Goal: Task Accomplishment & Management: Manage account settings

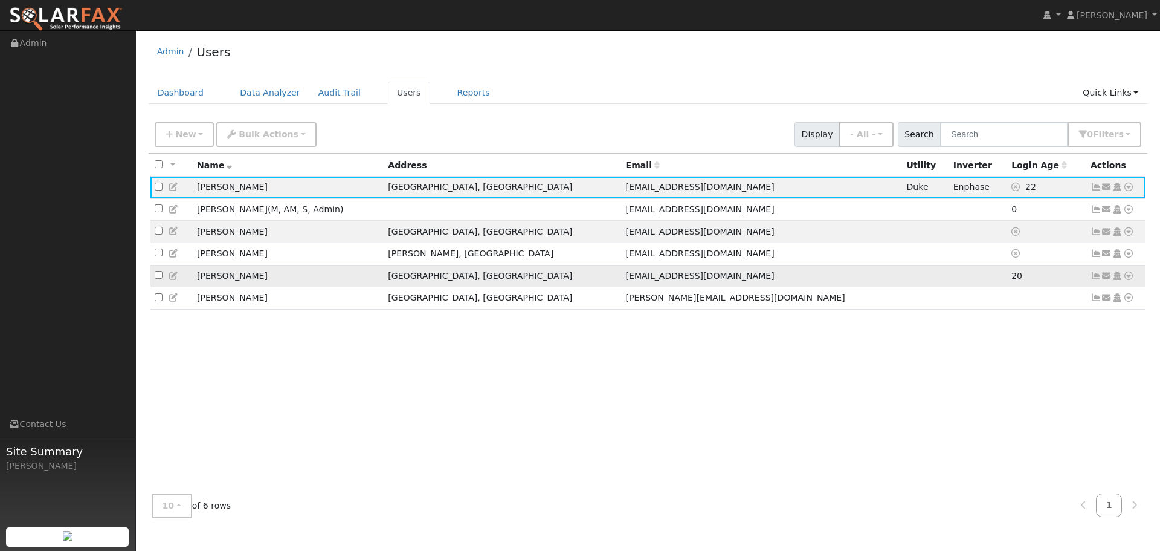
click at [1130, 280] on icon at bounding box center [1129, 275] width 11 height 8
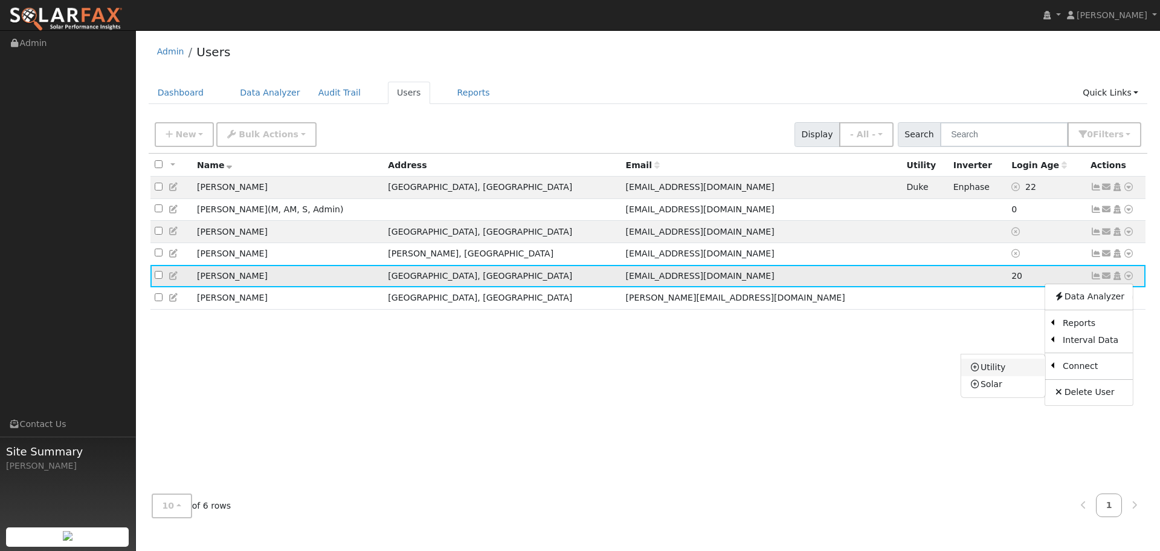
click at [1001, 369] on link "Utility" at bounding box center [1004, 366] width 84 height 17
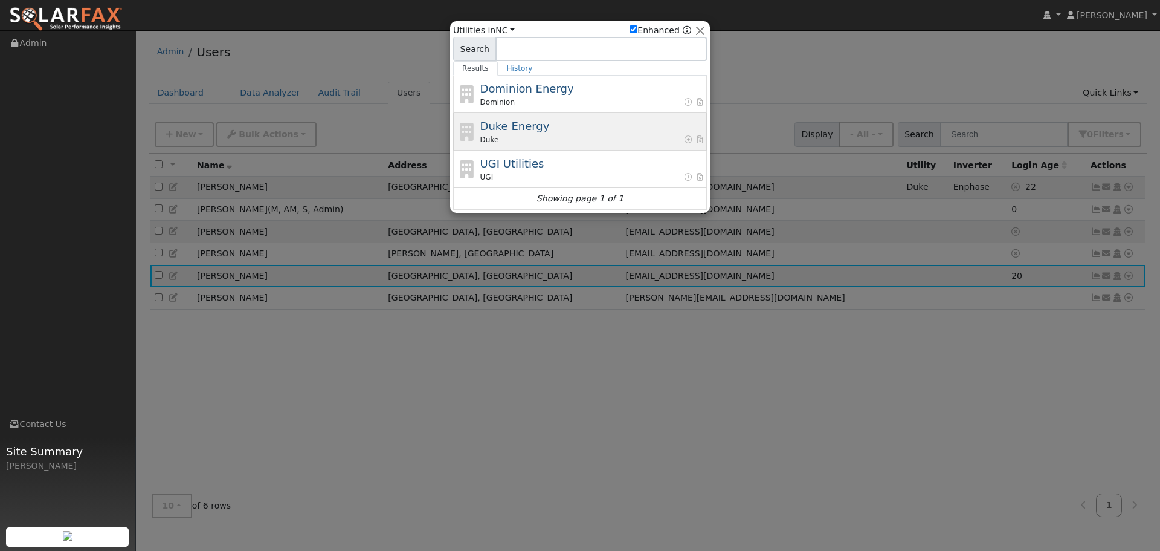
click at [588, 128] on div "Duke Energy Duke" at bounding box center [592, 131] width 224 height 27
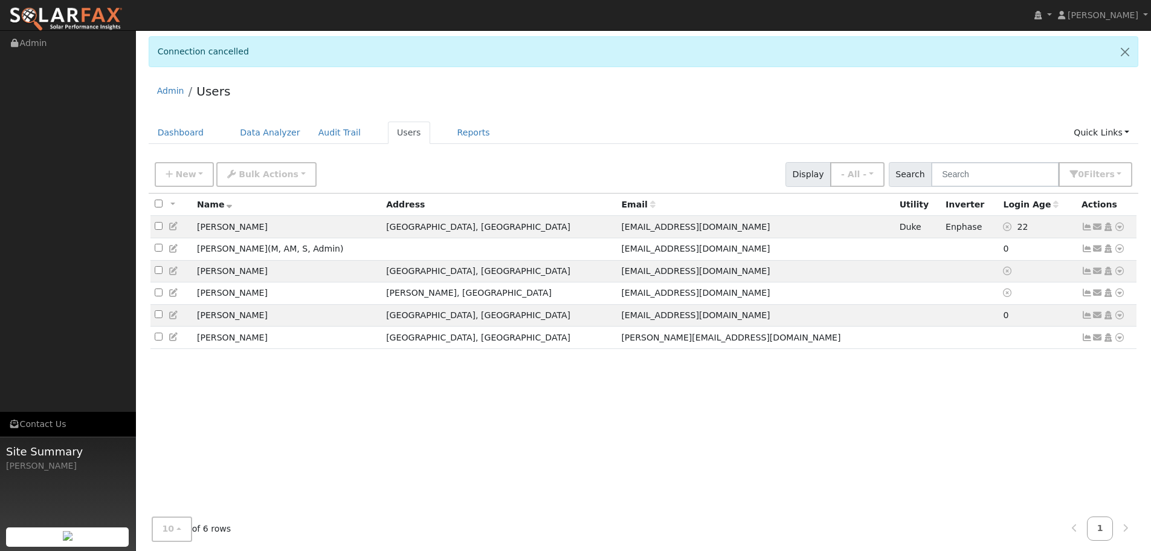
click at [50, 425] on link "Contact Us" at bounding box center [68, 424] width 136 height 25
click at [1122, 19] on span "[PERSON_NAME]" at bounding box center [1103, 15] width 71 height 10
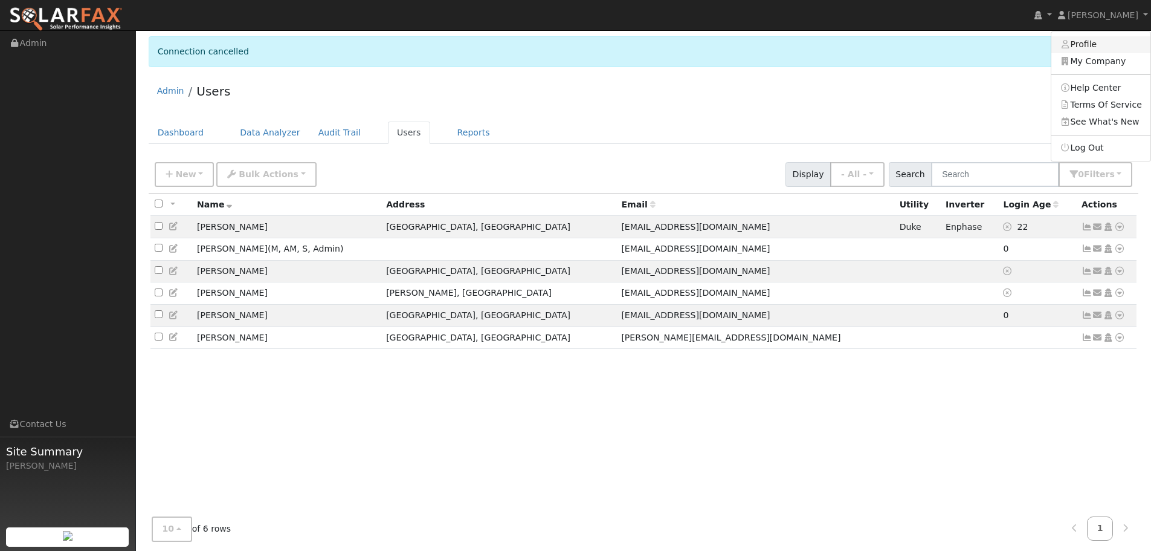
click at [1094, 43] on link "Profile" at bounding box center [1101, 44] width 99 height 17
type input "Crystal"
type input "Ferragut"
type input "[EMAIL_ADDRESS][DOMAIN_NAME]"
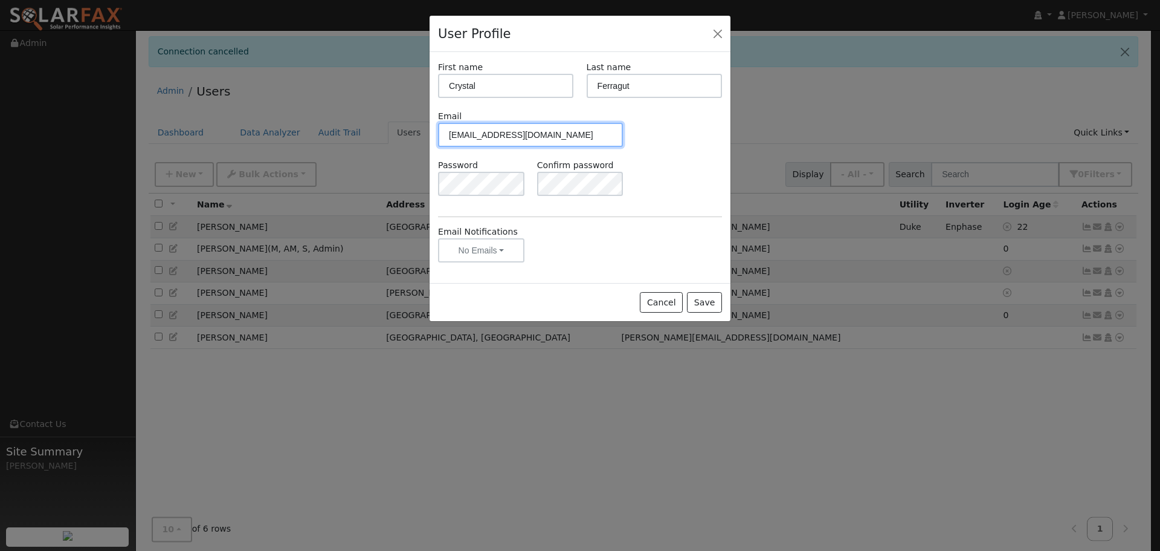
click at [469, 135] on input "[EMAIL_ADDRESS][DOMAIN_NAME]" at bounding box center [530, 135] width 185 height 24
click at [606, 141] on input "[EMAIL_ADDRESS][DOMAIN_NAME]" at bounding box center [530, 135] width 185 height 24
click at [659, 302] on button "Cancel" at bounding box center [661, 302] width 43 height 21
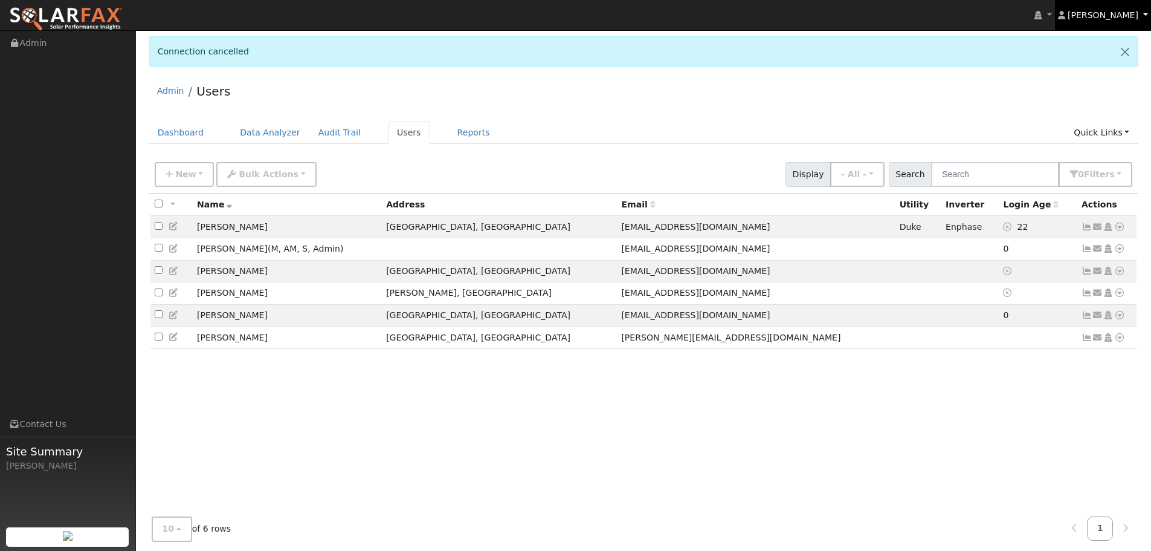
click at [1119, 18] on span "[PERSON_NAME]" at bounding box center [1103, 15] width 71 height 10
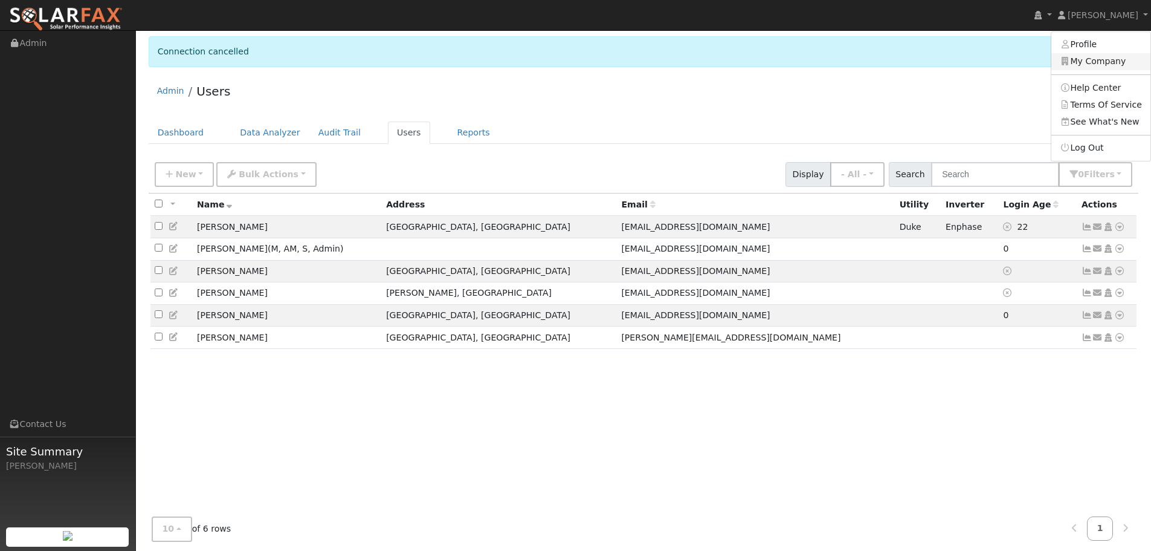
click at [1090, 66] on link "My Company" at bounding box center [1101, 61] width 99 height 17
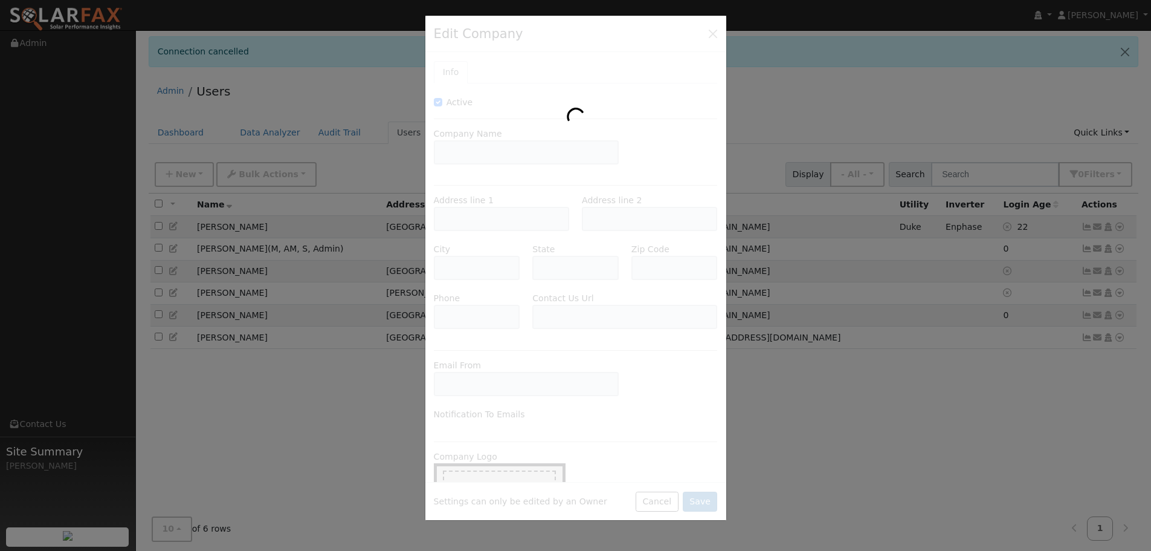
type input "Solar Guardian"
type input "[STREET_ADDRESS][PERSON_NAME]"
type input "Charlotte"
type input "NC"
type input "28208"
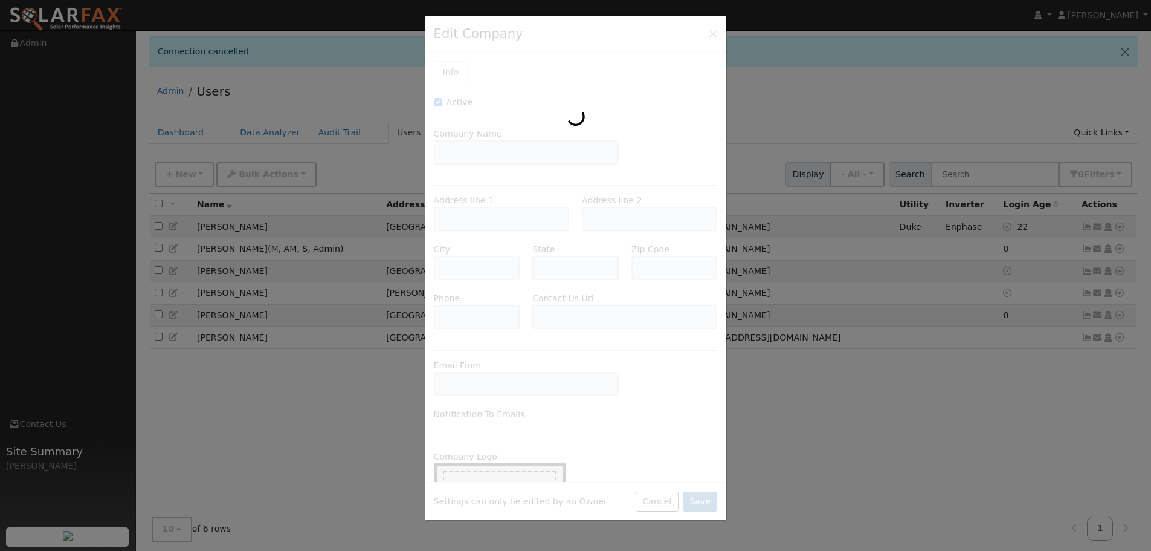
type input "[PHONE_NUMBER]"
type input "[URL][DOMAIN_NAME]"
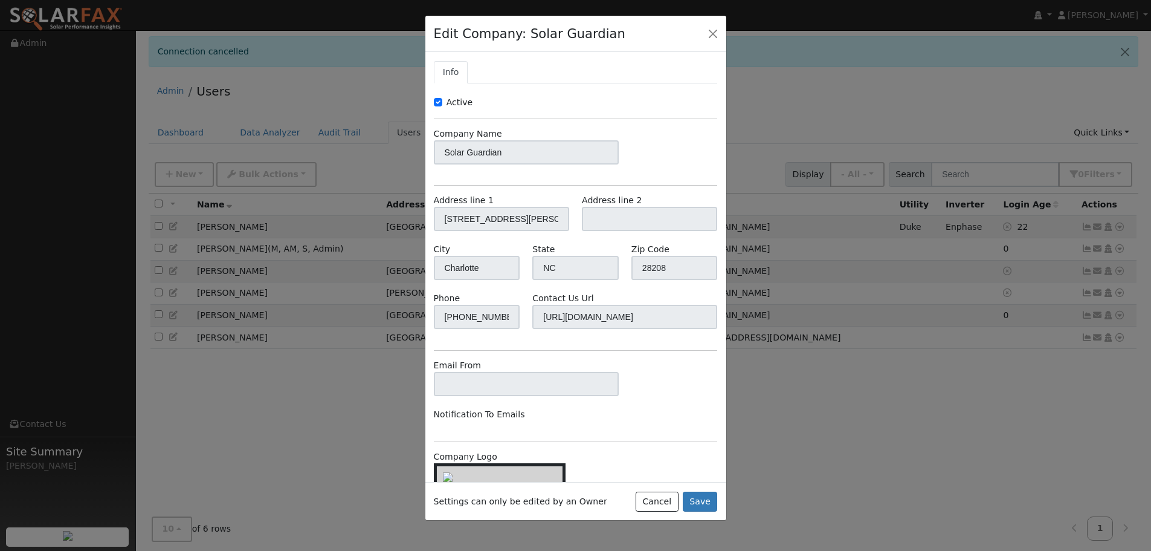
click at [512, 238] on div "Address line 1 [STREET_ADDRESS][PERSON_NAME] Address line 2" at bounding box center [575, 218] width 297 height 49
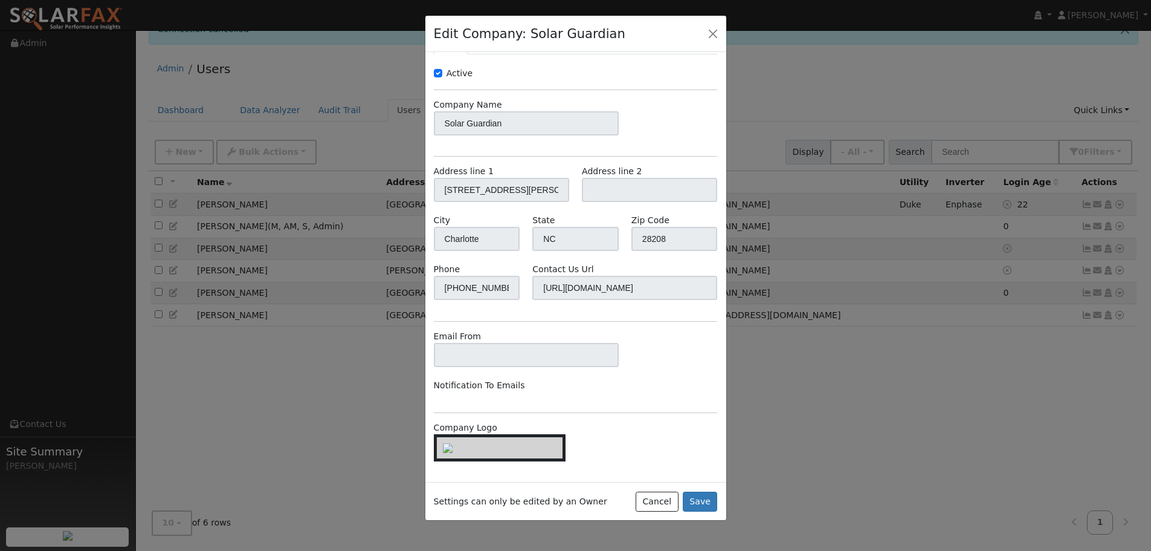
scroll to position [42, 0]
drag, startPoint x: 616, startPoint y: 405, endPoint x: 575, endPoint y: 377, distance: 50.1
click at [575, 379] on div "Notification To Emails" at bounding box center [526, 385] width 198 height 13
click at [585, 401] on div "Active Company Name Solar Guardian Address line 1 [STREET_ADDRESS][PERSON_NAME]…" at bounding box center [576, 270] width 284 height 406
click at [702, 393] on div "Active Company Name Solar Guardian Address line 1 [STREET_ADDRESS][PERSON_NAME]…" at bounding box center [576, 270] width 284 height 406
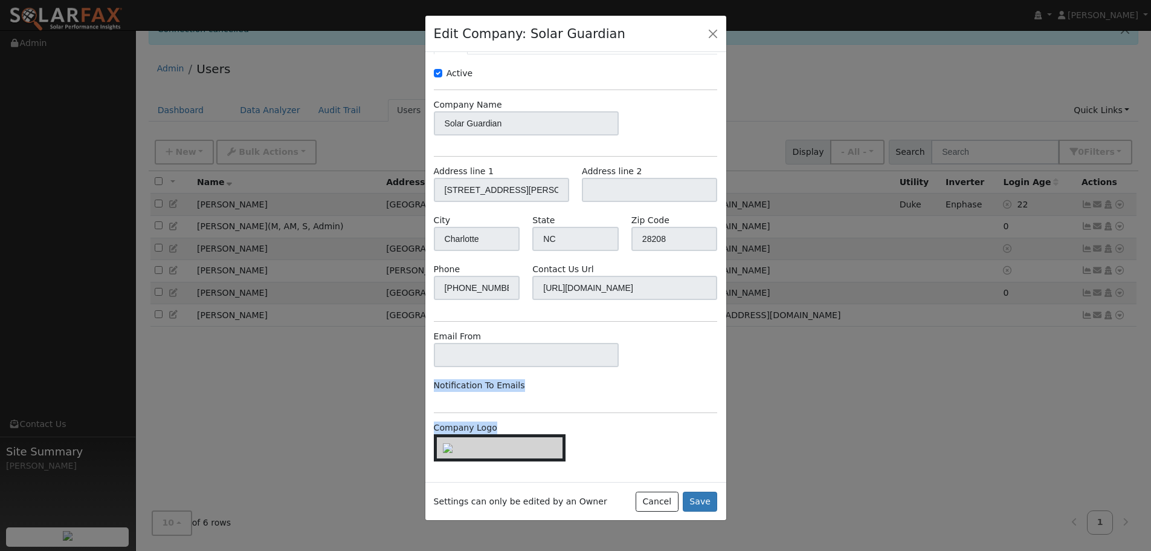
drag, startPoint x: 433, startPoint y: 376, endPoint x: 530, endPoint y: 417, distance: 105.6
click at [530, 417] on div "Active Company Name Solar Guardian Address line 1 [STREET_ADDRESS][PERSON_NAME]…" at bounding box center [576, 270] width 284 height 406
click at [652, 421] on div "Company Logo" at bounding box center [575, 447] width 297 height 52
